Goal: Contribute content

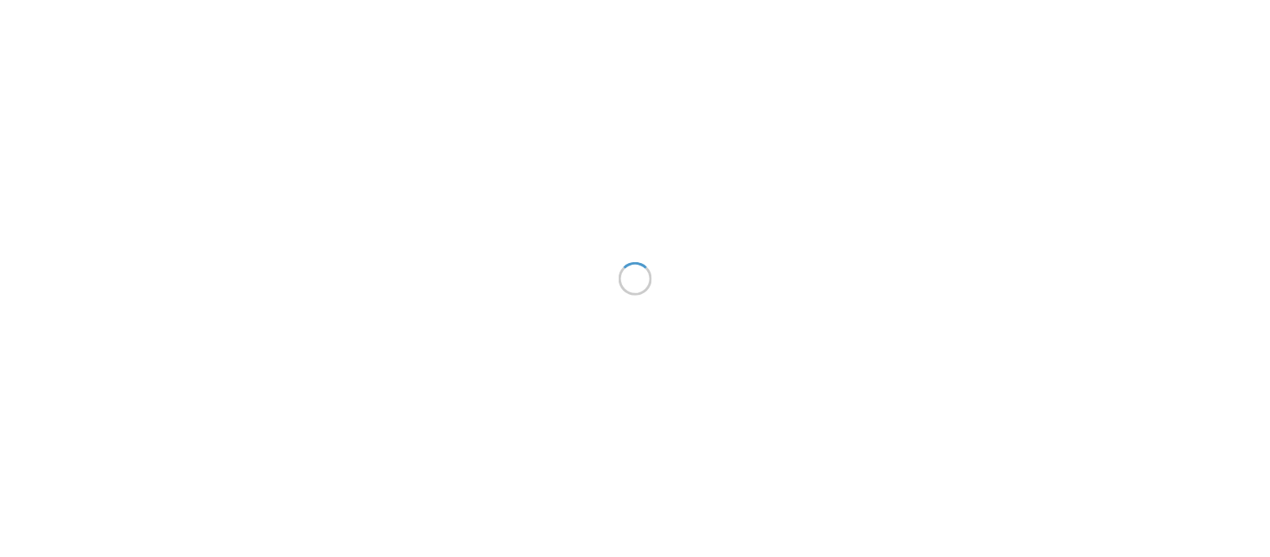
scroll to position [585, 0]
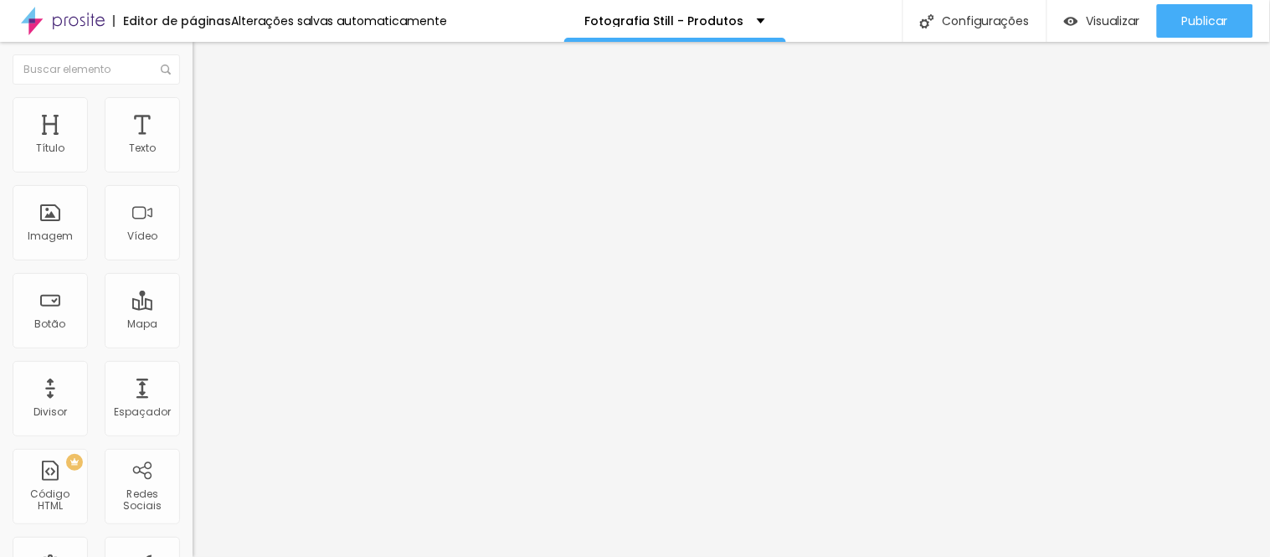
click at [199, 156] on icon "button" at bounding box center [204, 151] width 10 height 10
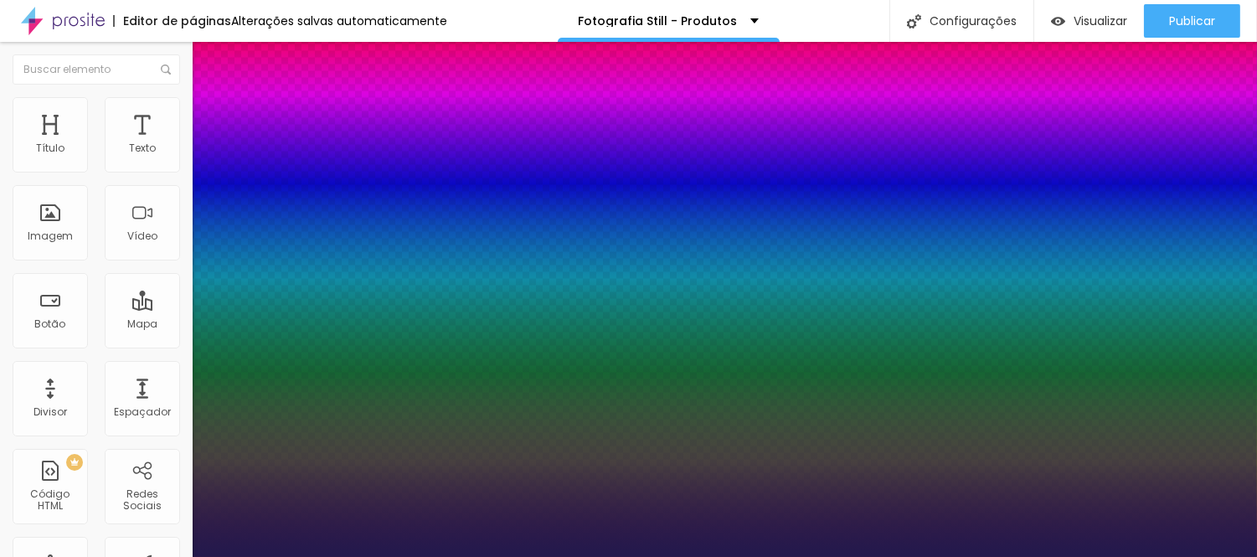
type input "1"
type input "15"
type input "1"
type input "16"
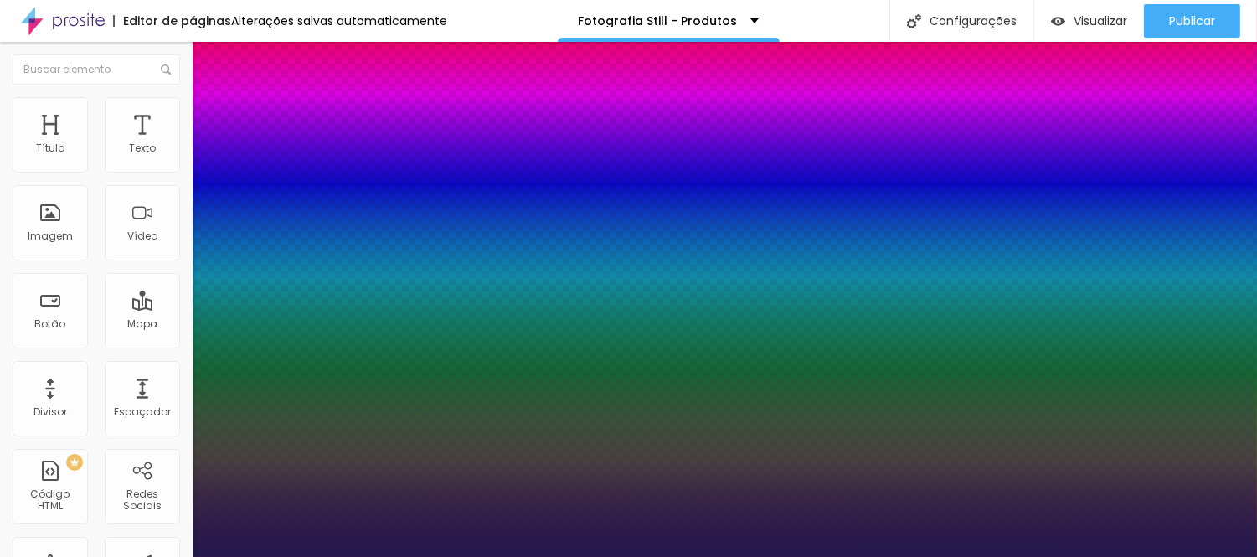
type input "16"
type input "1"
type input "17"
type input "1"
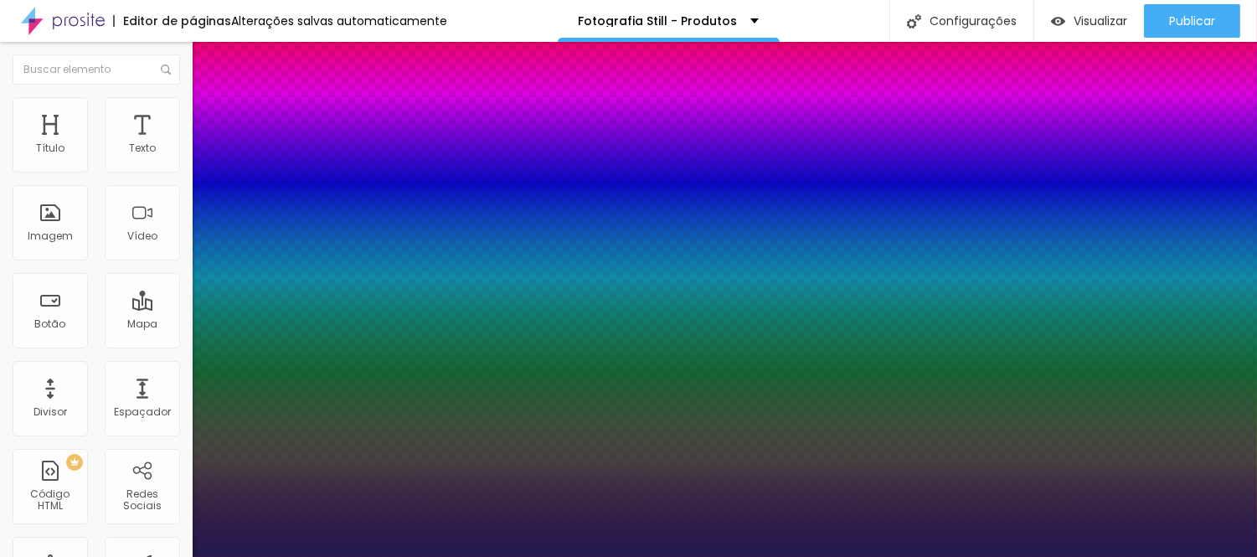
type input "18"
type input "1"
type input "19"
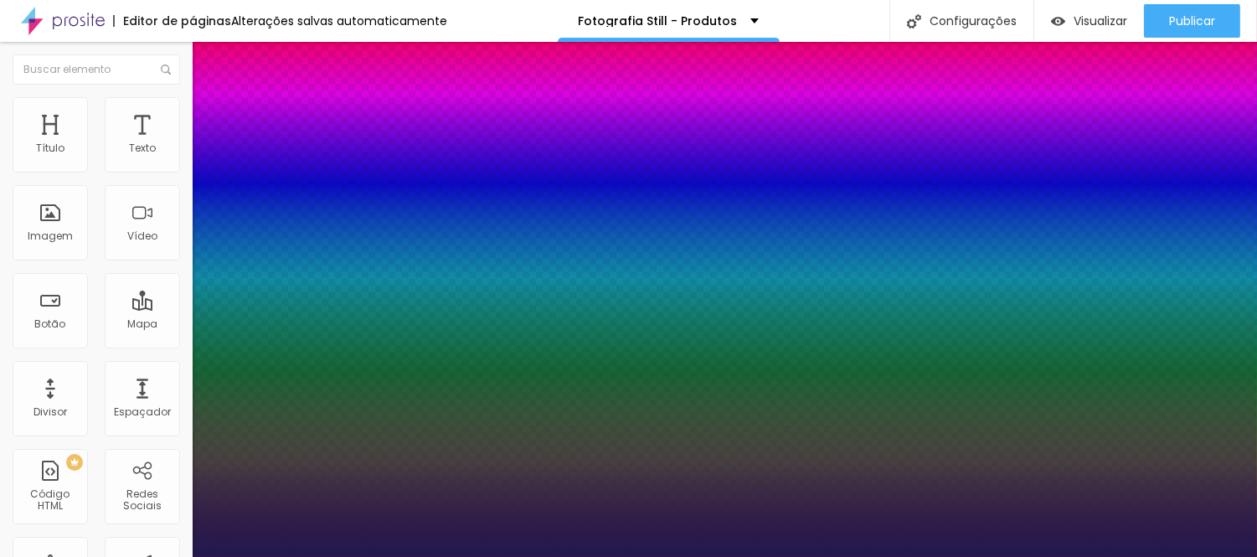
type input "1"
type input "18"
type input "1"
type input "17"
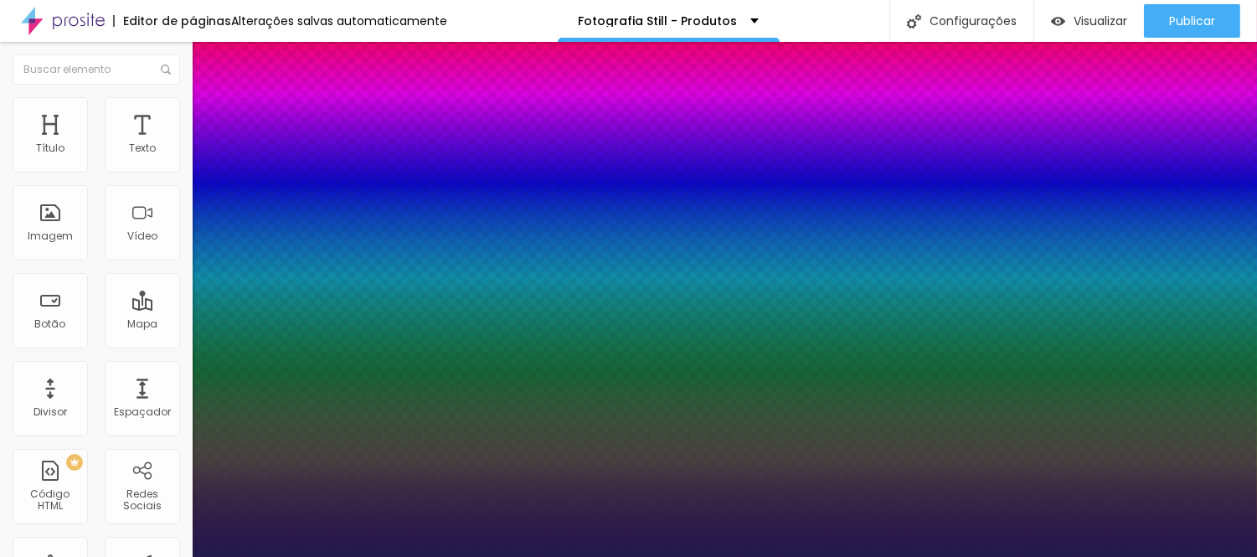
type input "17"
type input "1"
type input "16"
type input "1"
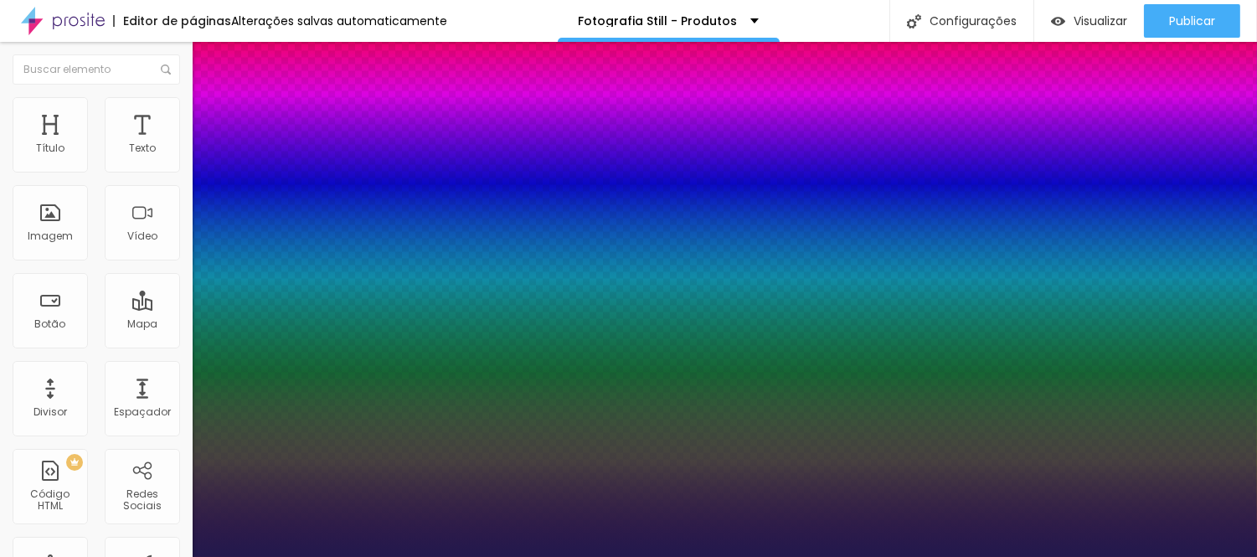
click at [739, 556] on div at bounding box center [628, 557] width 1257 height 0
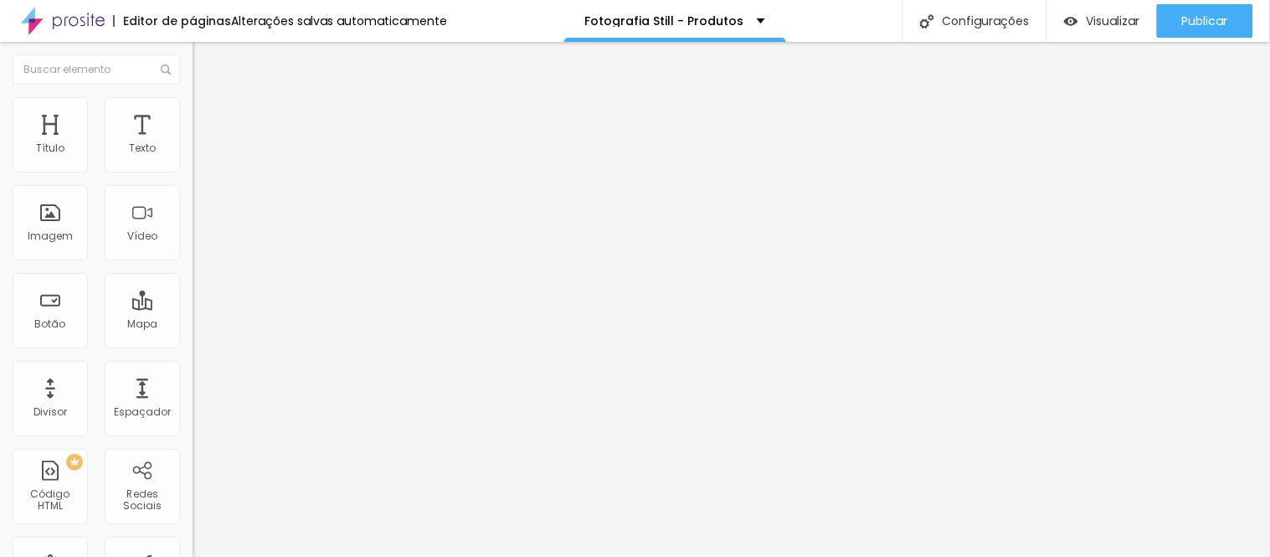
type input "21"
click at [193, 308] on input "range" at bounding box center [247, 314] width 108 height 13
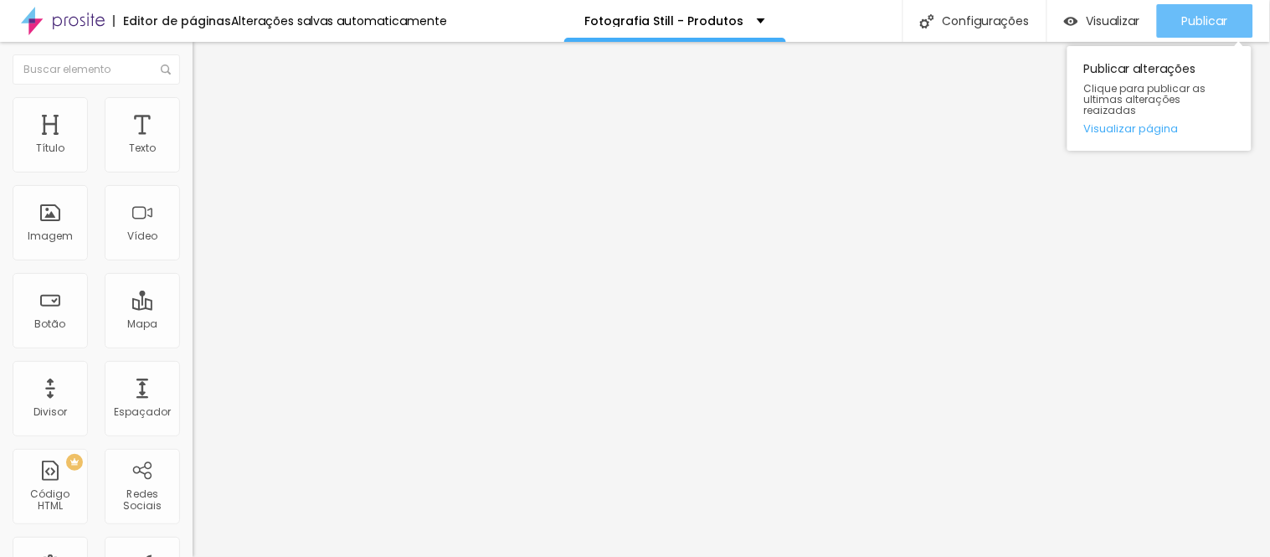
click at [1219, 22] on span "Publicar" at bounding box center [1206, 20] width 46 height 13
